Goal: Task Accomplishment & Management: Complete application form

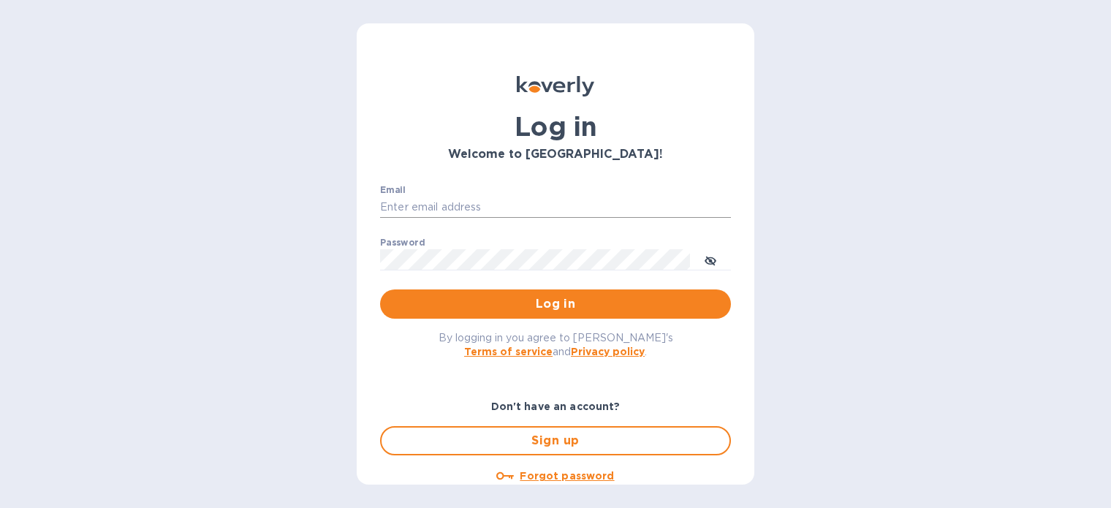
type input "[EMAIL_ADDRESS][DOMAIN_NAME]"
drag, startPoint x: 502, startPoint y: 209, endPoint x: 516, endPoint y: 212, distance: 14.2
click at [502, 209] on input "[EMAIL_ADDRESS][DOMAIN_NAME]" at bounding box center [555, 208] width 351 height 22
drag, startPoint x: 305, startPoint y: 273, endPoint x: 398, endPoint y: 297, distance: 96.6
click at [308, 273] on div "Log in Welcome to [GEOGRAPHIC_DATA]! Email [EMAIL_ADDRESS][DOMAIN_NAME] ​ Passw…" at bounding box center [555, 254] width 1111 height 508
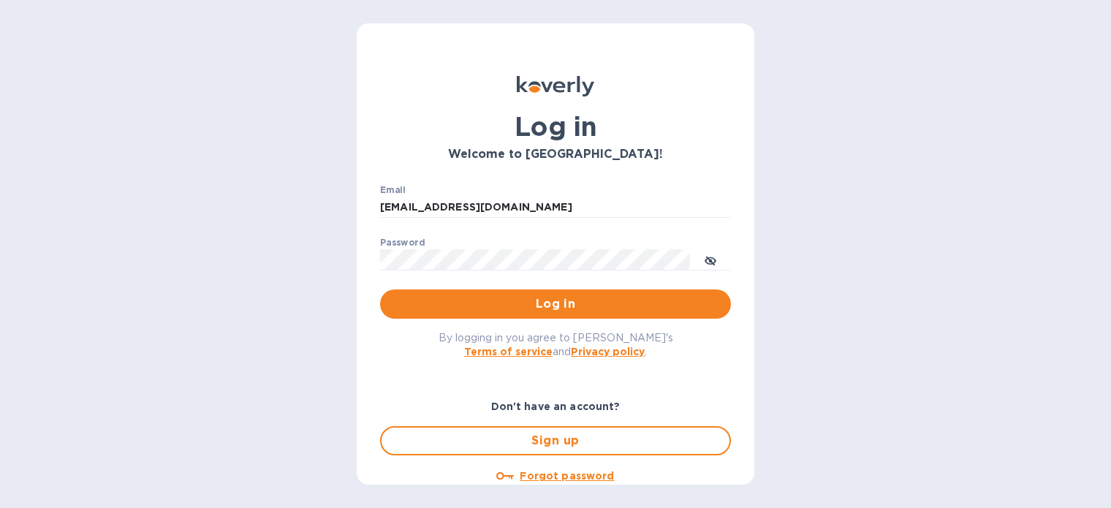
drag, startPoint x: 435, startPoint y: 312, endPoint x: 519, endPoint y: 288, distance: 87.4
click at [436, 312] on span "Log in" at bounding box center [555, 304] width 327 height 18
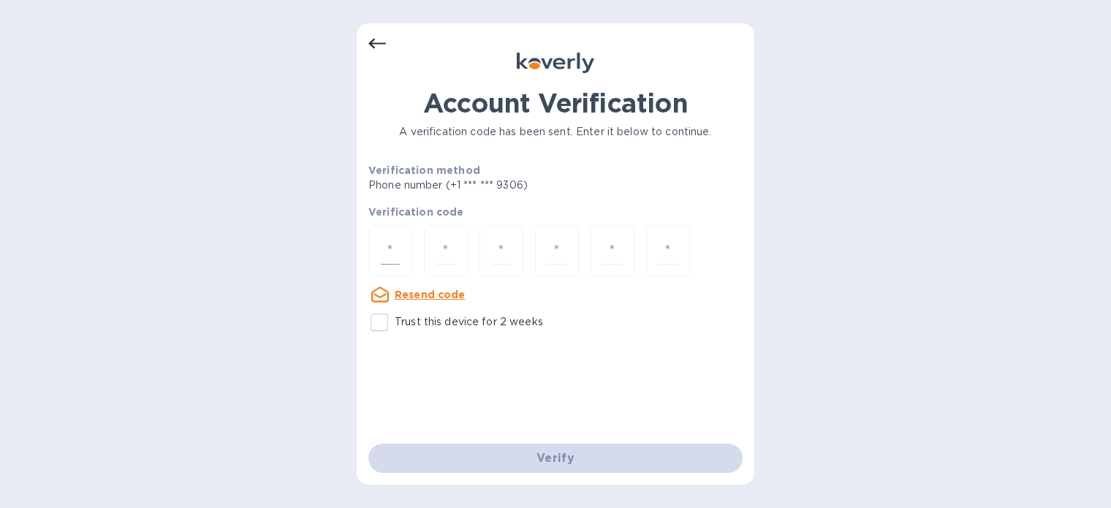
click at [391, 246] on input "number" at bounding box center [390, 251] width 19 height 27
type input "7"
type input "8"
type input "3"
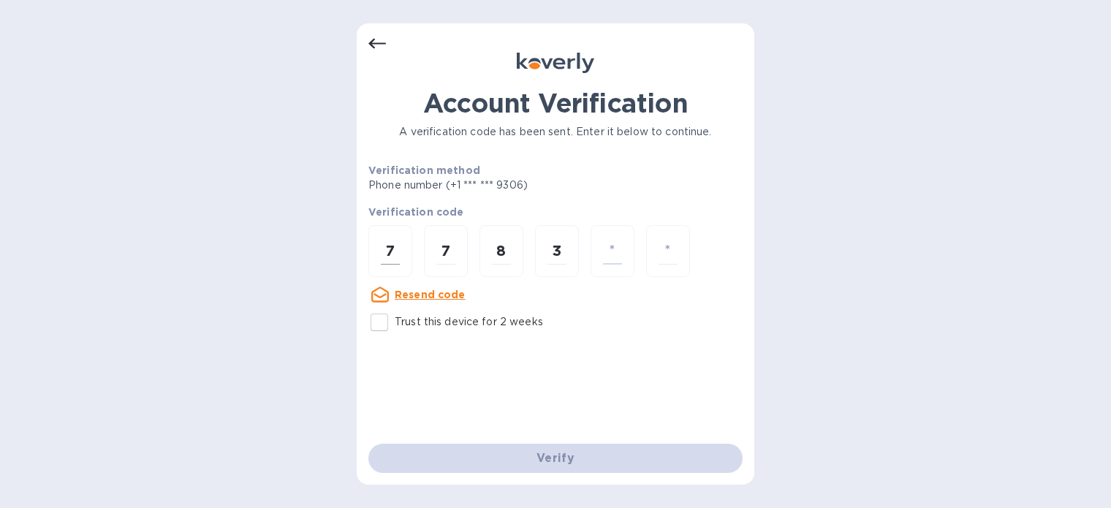
type input "5"
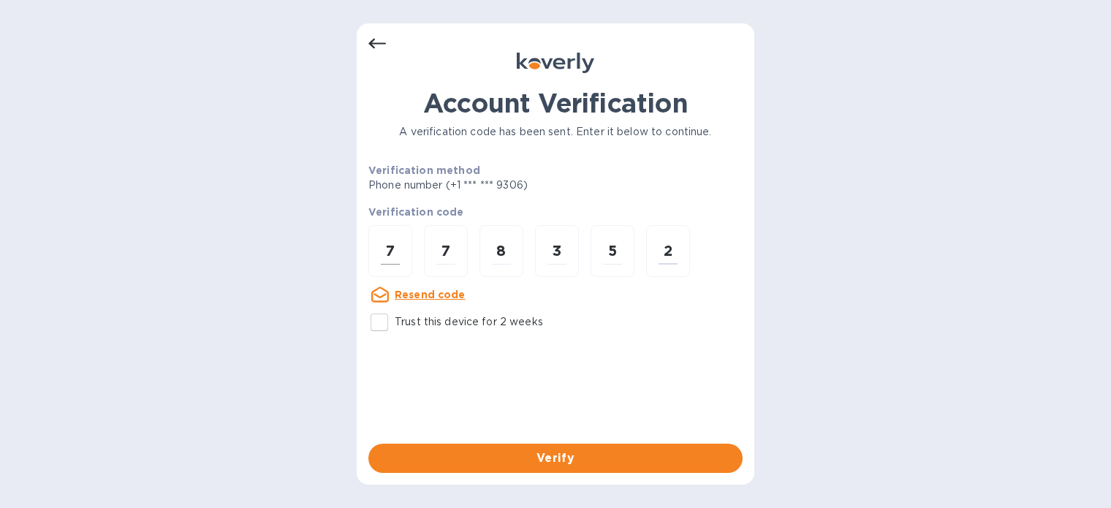
type input "2"
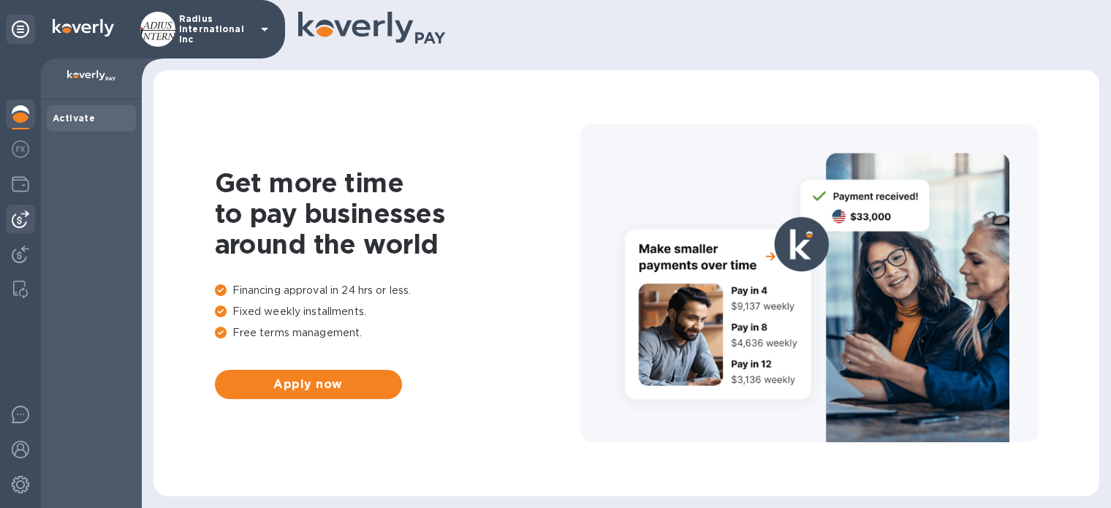
click at [13, 221] on img at bounding box center [21, 219] width 18 height 18
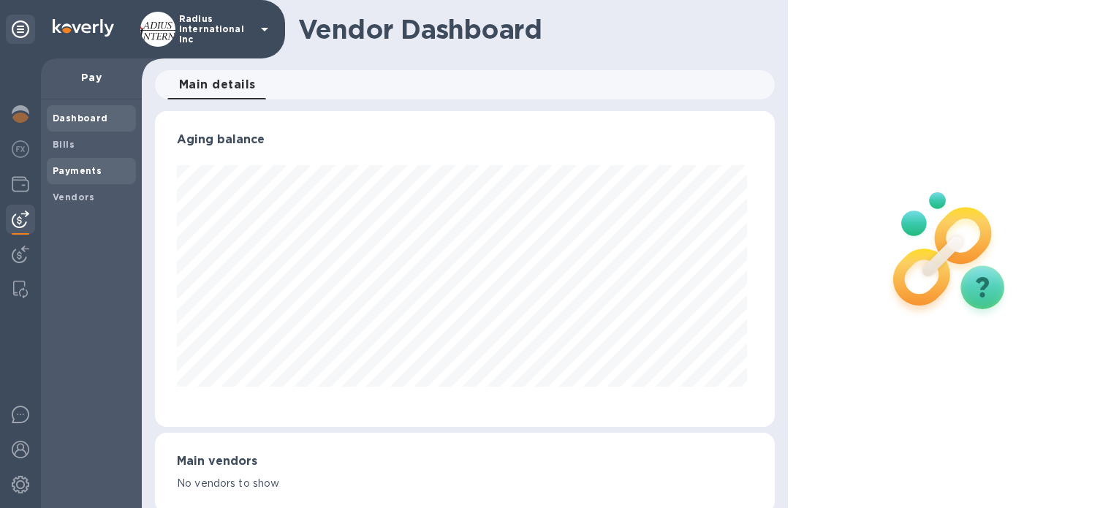
scroll to position [316, 614]
click at [83, 144] on span "Bills" at bounding box center [91, 144] width 77 height 15
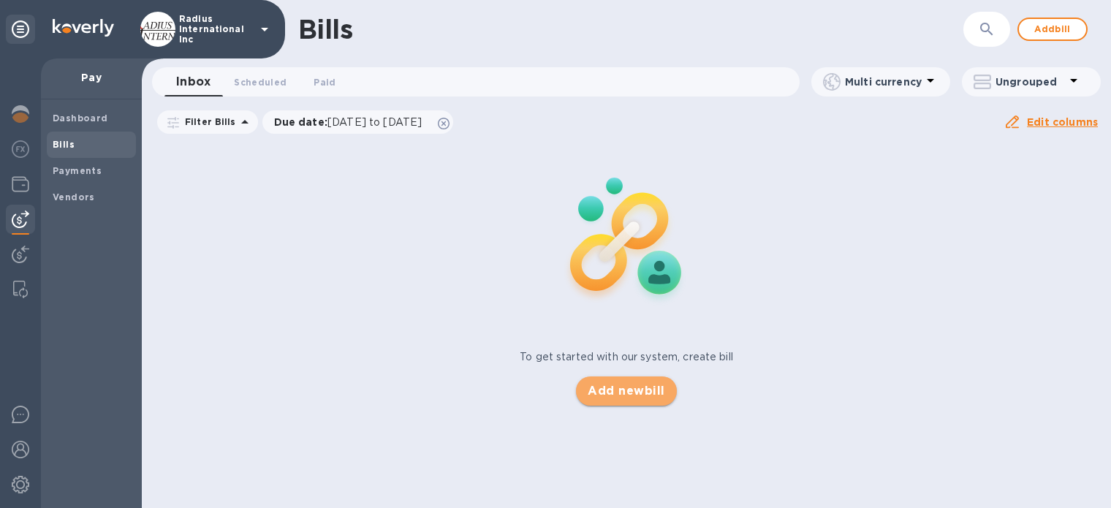
click at [626, 393] on span "Add new bill" at bounding box center [626, 391] width 77 height 18
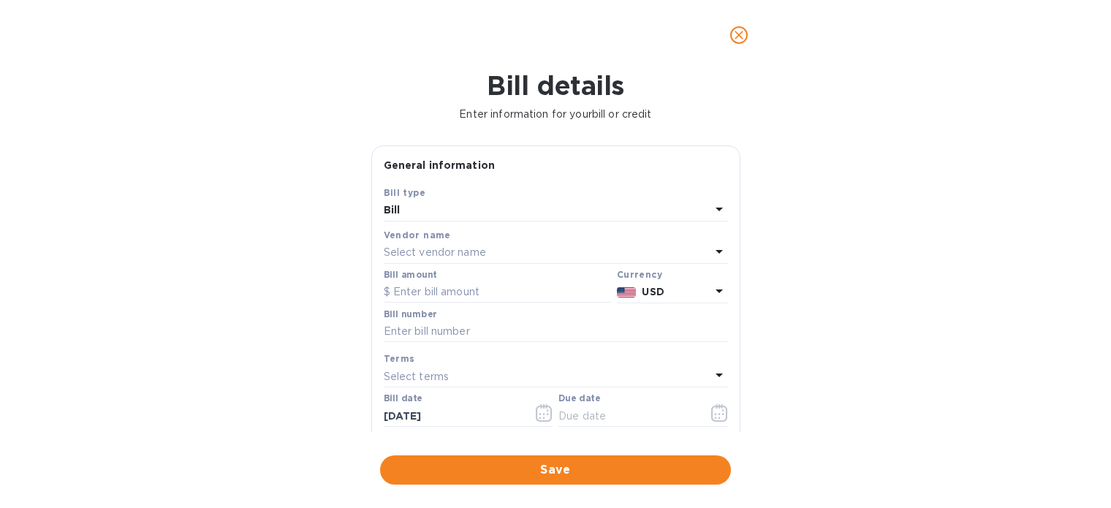
click at [462, 244] on div "Select vendor name" at bounding box center [547, 253] width 327 height 20
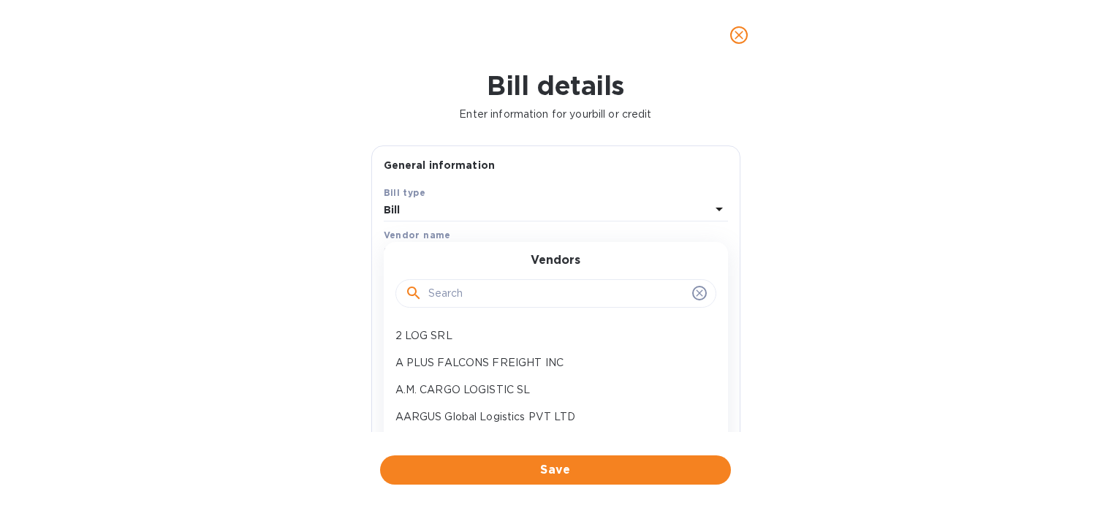
click at [454, 297] on input "text" at bounding box center [557, 294] width 258 height 22
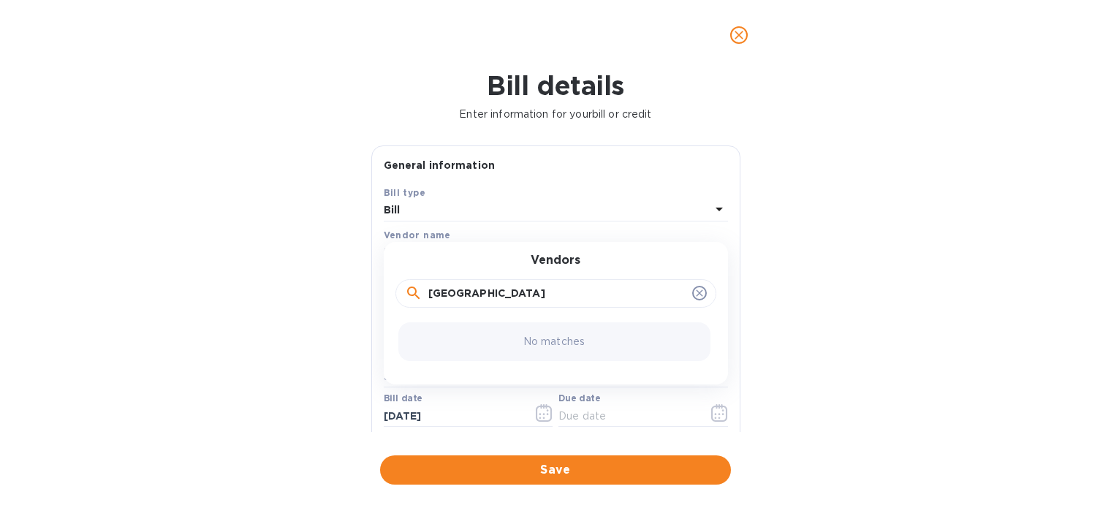
type input "mexico"
